Goal: Task Accomplishment & Management: Manage account settings

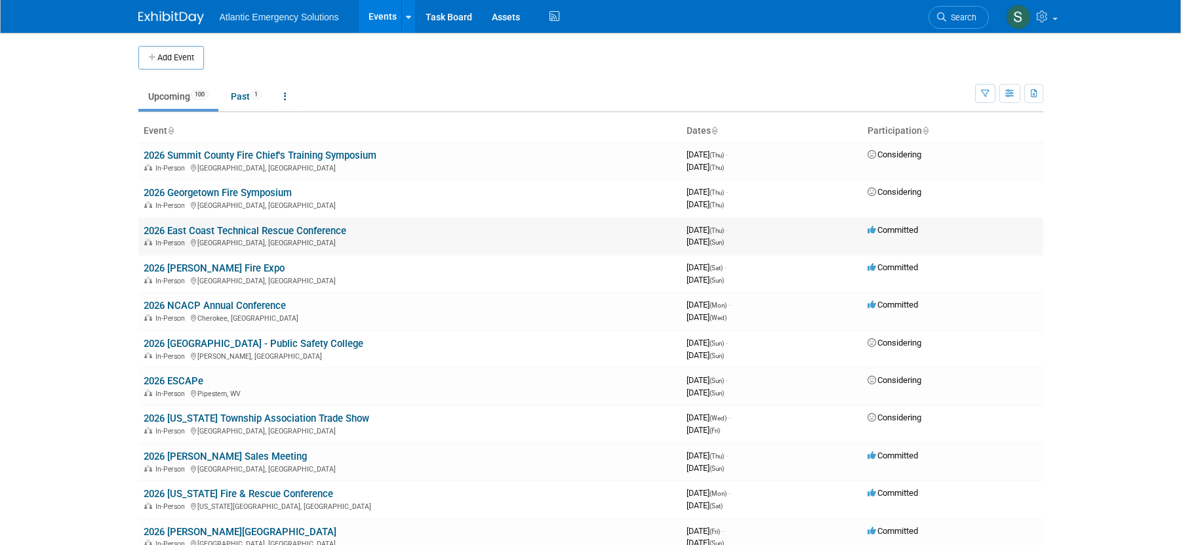
click at [202, 227] on link "2026 East Coast Technical Rescue Conference" at bounding box center [245, 231] width 203 height 12
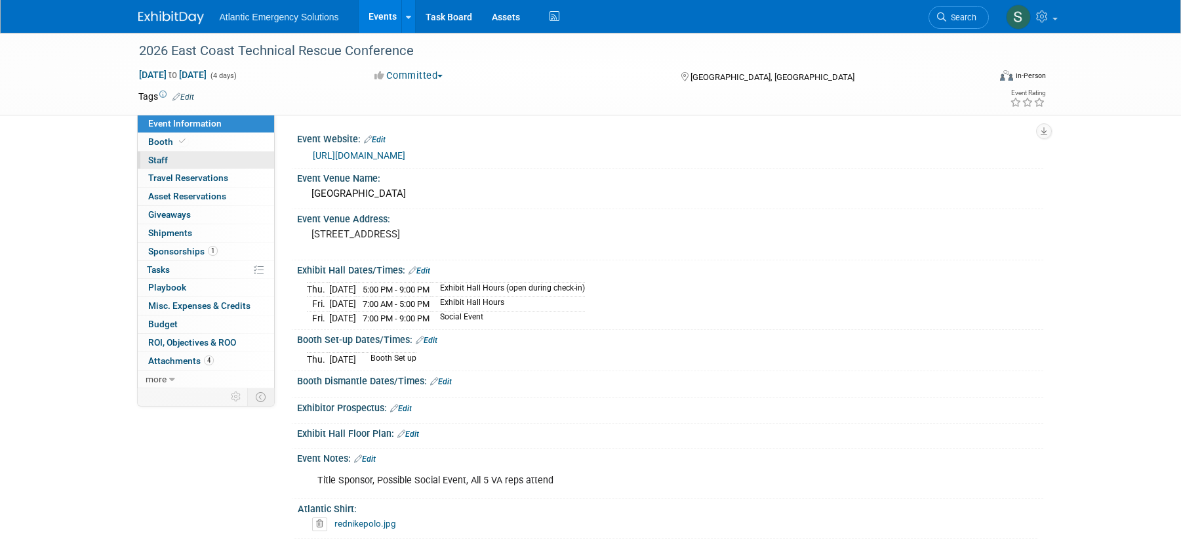
click at [153, 161] on span "Staff 0" at bounding box center [158, 160] width 20 height 10
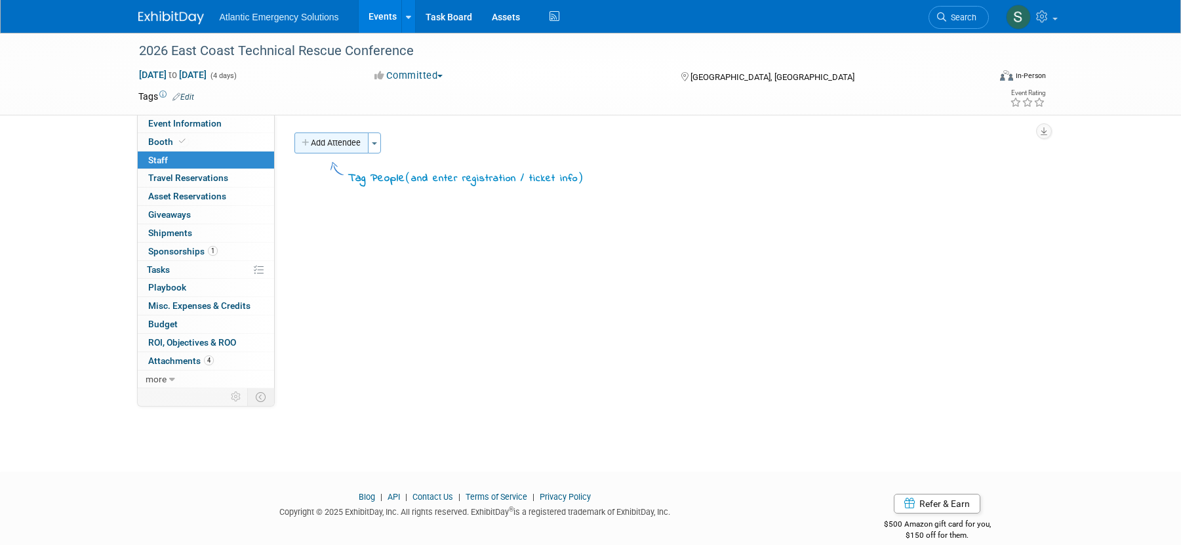
click at [332, 143] on button "Add Attendee" at bounding box center [332, 142] width 74 height 21
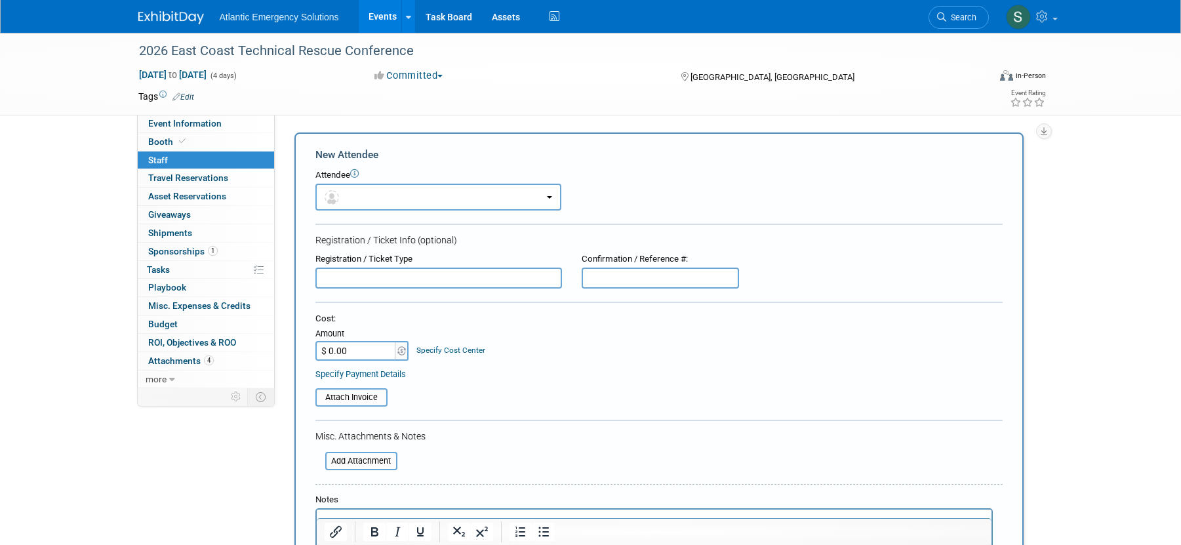
click at [171, 160] on link "0 Staff 0" at bounding box center [206, 161] width 136 height 18
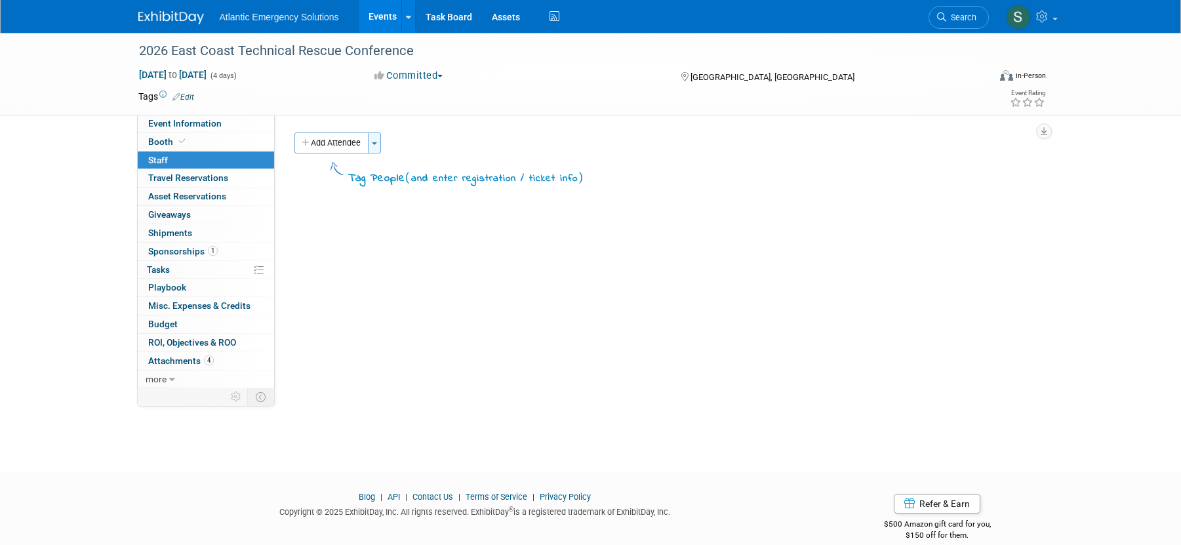
click at [376, 138] on button "Toggle Dropdown" at bounding box center [374, 142] width 13 height 21
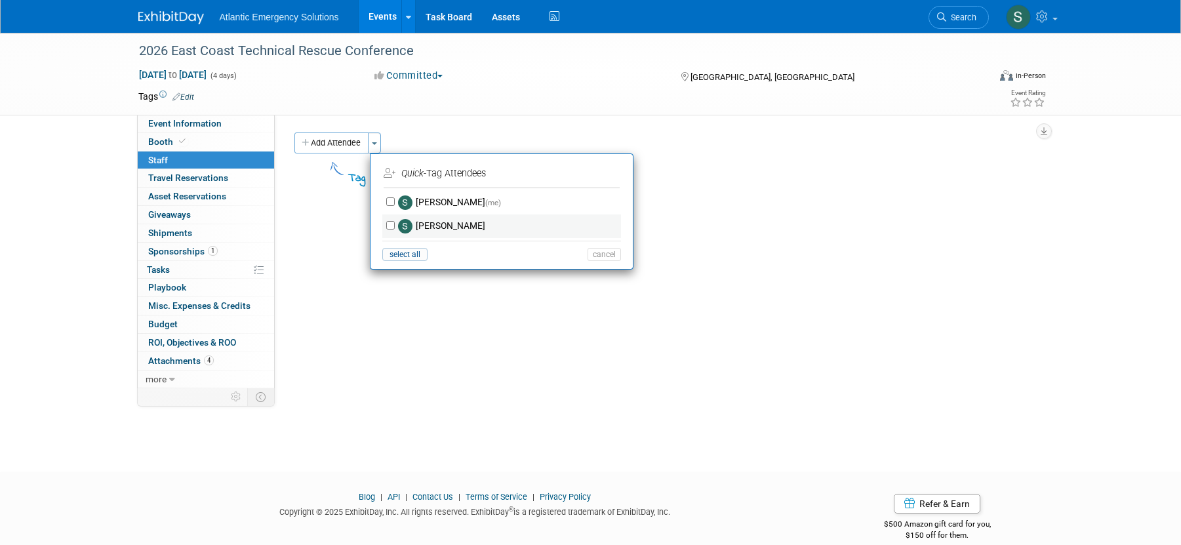
click at [450, 224] on label "Stephanie Hood" at bounding box center [510, 226] width 231 height 24
click at [395, 224] on input "Stephanie Hood" at bounding box center [390, 225] width 9 height 9
checkbox input "true"
click at [607, 174] on button "Apply" at bounding box center [600, 173] width 40 height 19
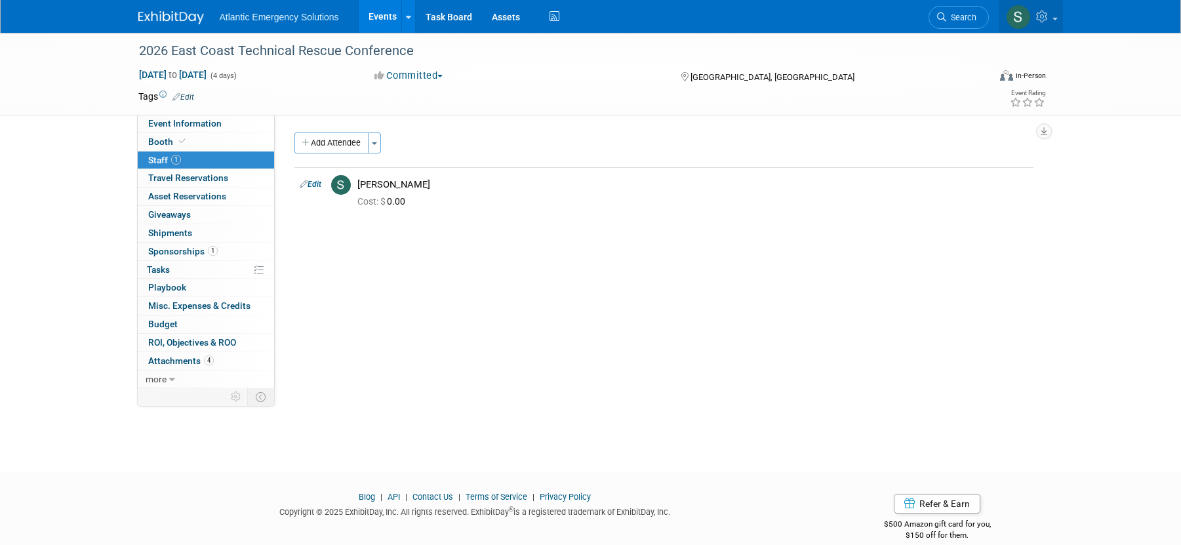
click at [1059, 13] on link at bounding box center [1031, 16] width 64 height 33
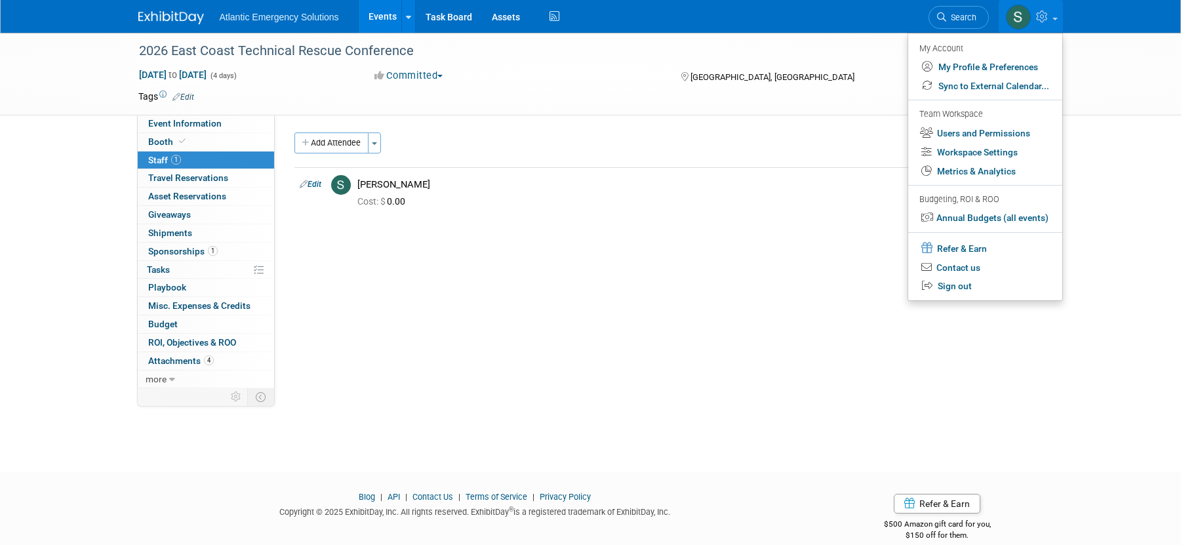
click at [384, 20] on link "Events" at bounding box center [383, 16] width 48 height 33
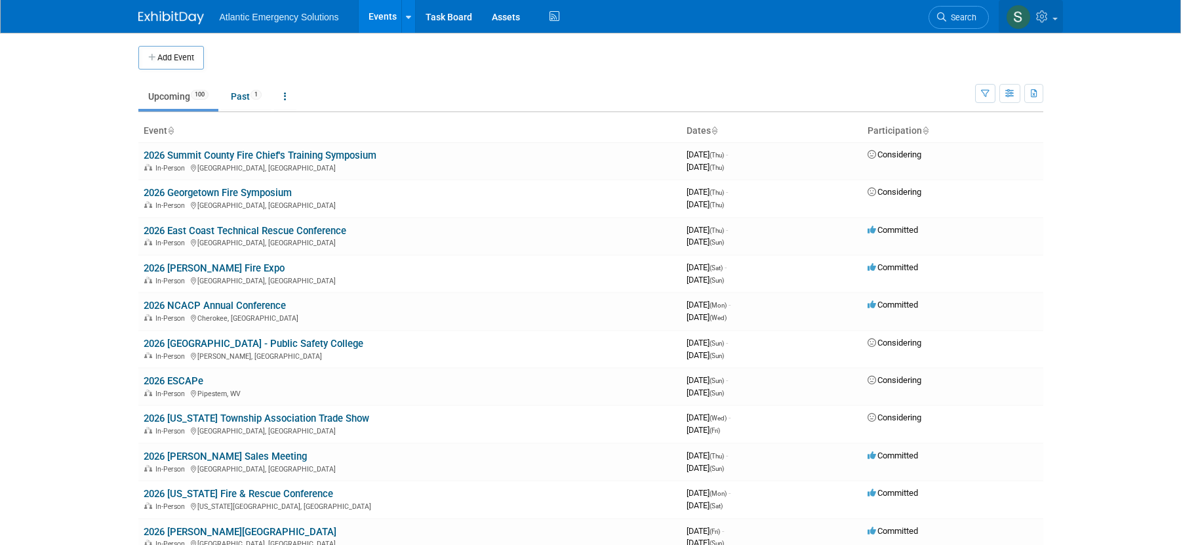
click at [1016, 21] on img at bounding box center [1018, 17] width 25 height 25
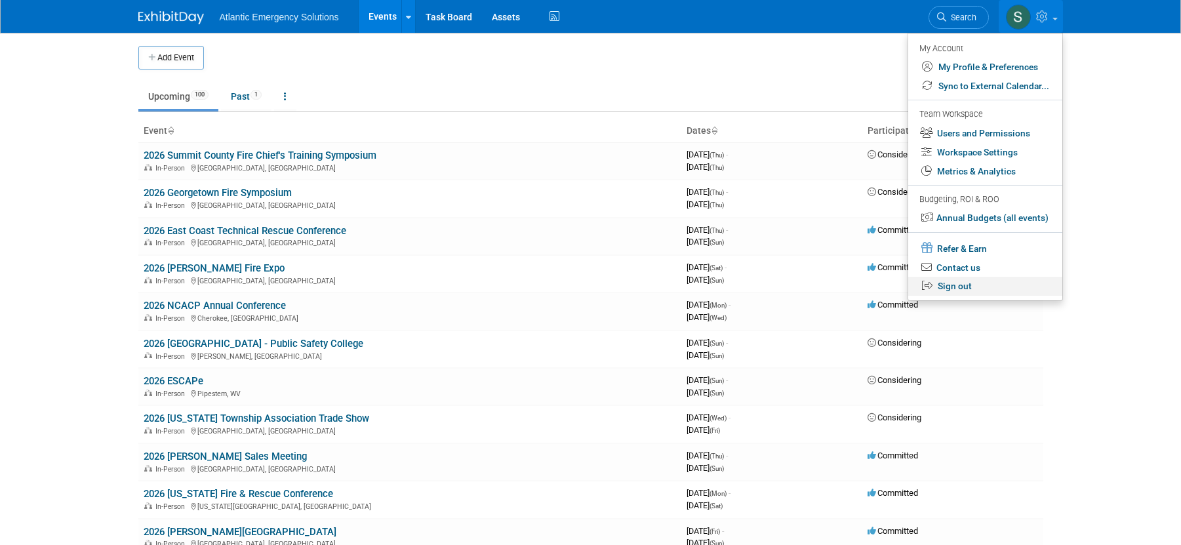
click at [957, 284] on link "Sign out" at bounding box center [985, 286] width 154 height 19
